Goal: Task Accomplishment & Management: Complete application form

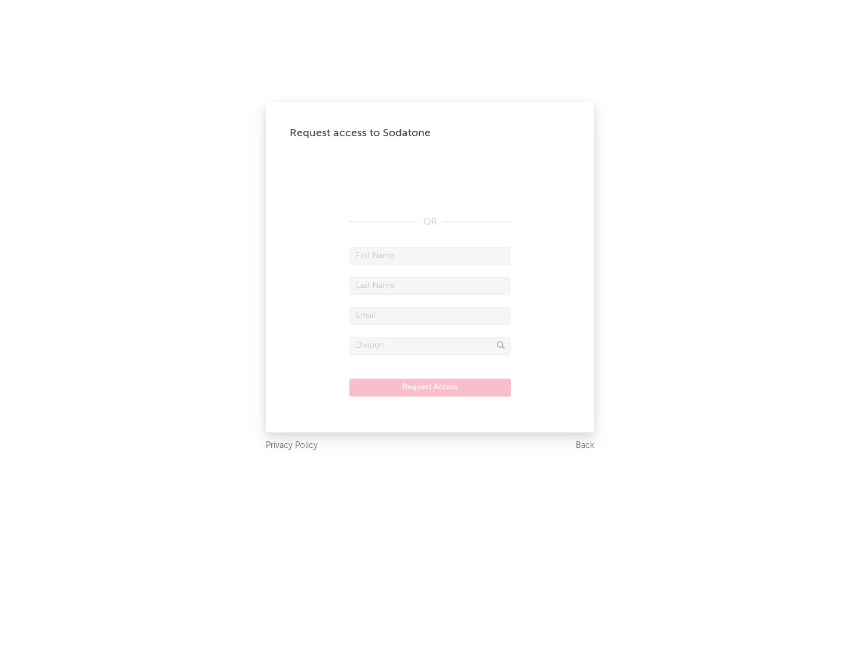
click at [430, 256] on input "text" at bounding box center [429, 256] width 161 height 18
type input "[PERSON_NAME]"
click at [430, 285] on input "text" at bounding box center [429, 286] width 161 height 18
type input "[PERSON_NAME]"
click at [430, 315] on input "text" at bounding box center [429, 316] width 161 height 18
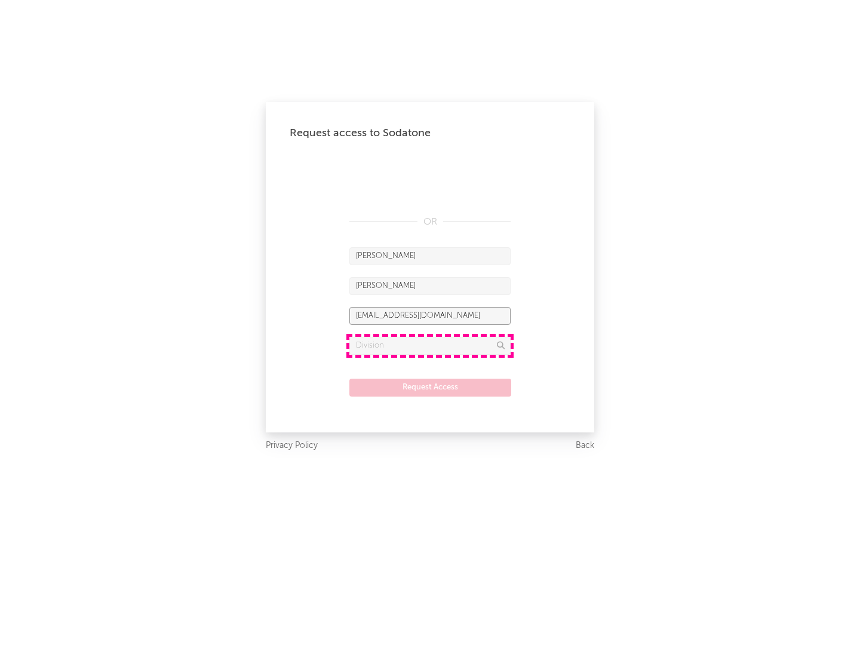
type input "[EMAIL_ADDRESS][DOMAIN_NAME]"
click at [430, 345] on input "text" at bounding box center [429, 346] width 161 height 18
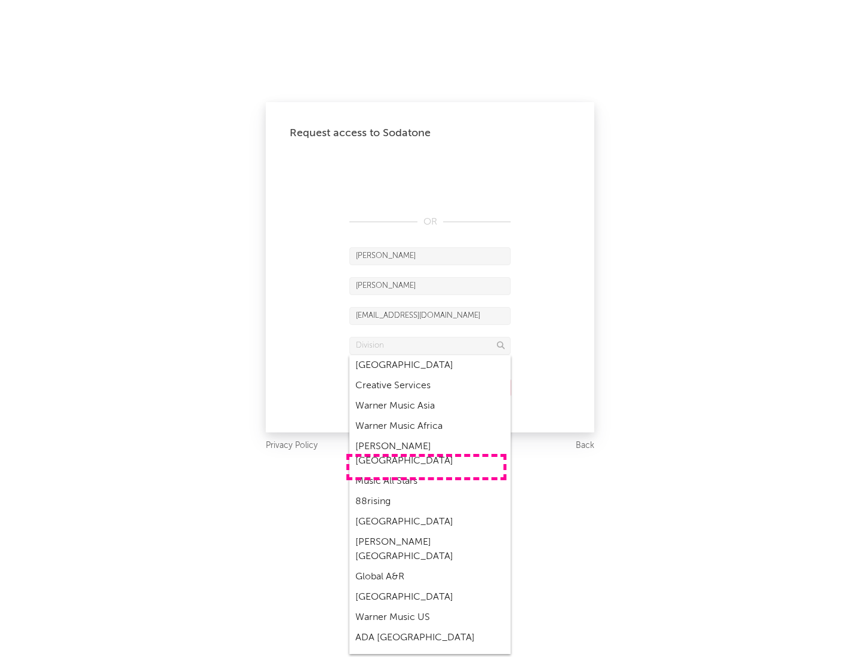
click at [426, 471] on div "Music All Stars" at bounding box center [429, 481] width 161 height 20
type input "Music All Stars"
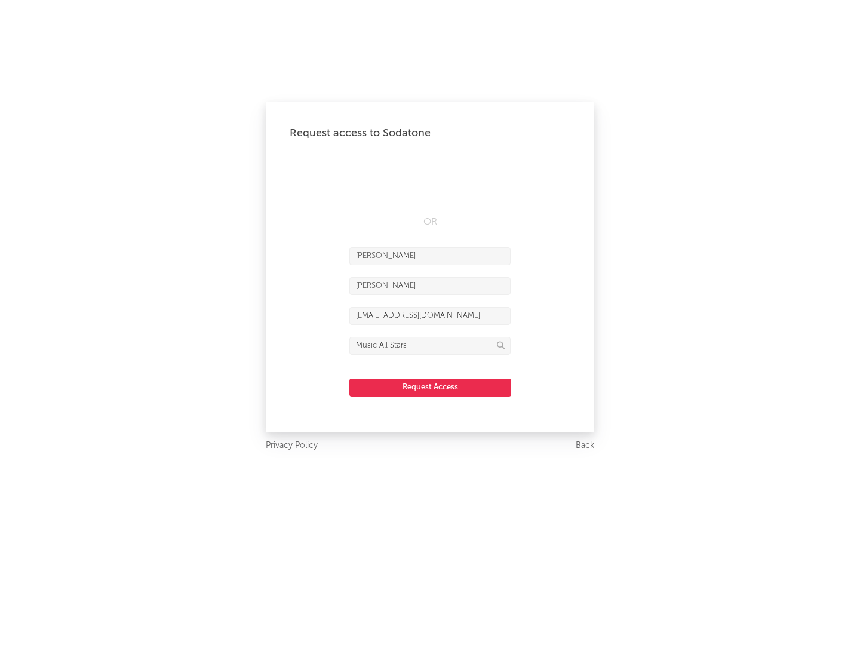
click at [430, 387] on button "Request Access" at bounding box center [430, 388] width 162 height 18
